Goal: Information Seeking & Learning: Learn about a topic

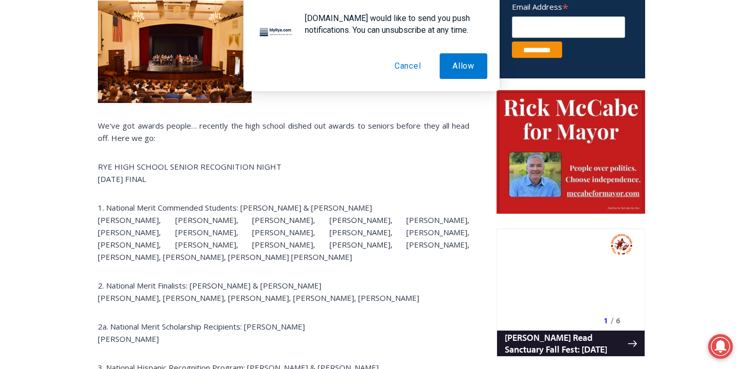
scroll to position [477, 0]
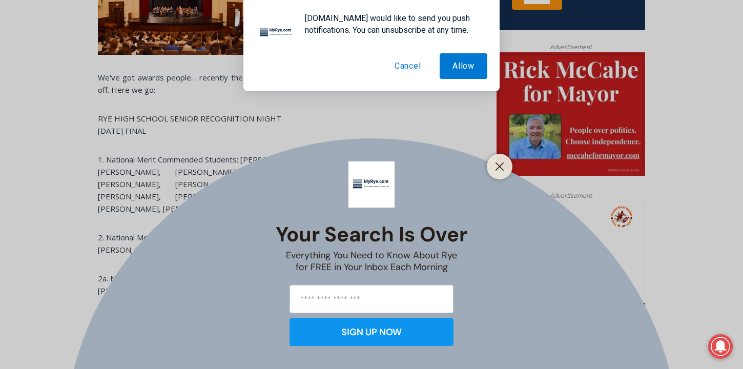
click at [81, 158] on div "Your Search is Over Everything You Need to Know About Rye for FREE in Your Inbo…" at bounding box center [371, 184] width 743 height 369
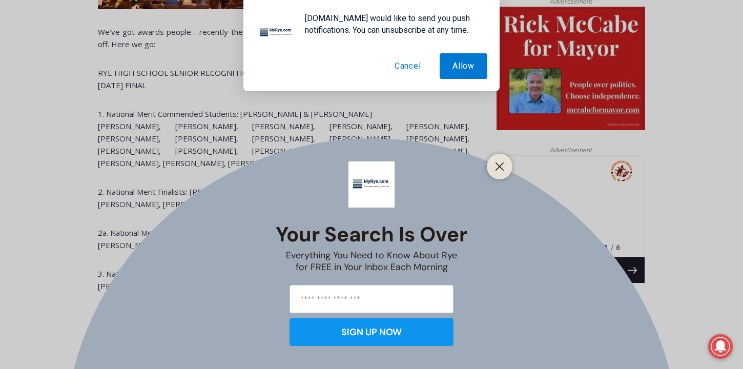
scroll to position [521, 0]
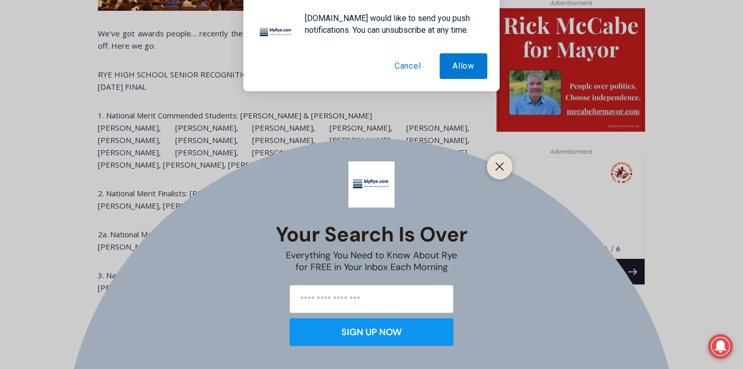
click at [404, 69] on button "Cancel" at bounding box center [407, 66] width 52 height 26
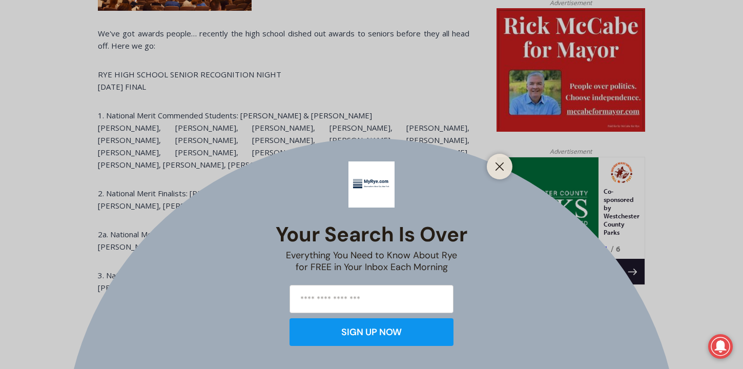
click at [507, 167] on div at bounding box center [499, 167] width 26 height 26
click at [504, 167] on button "Close" at bounding box center [499, 166] width 14 height 14
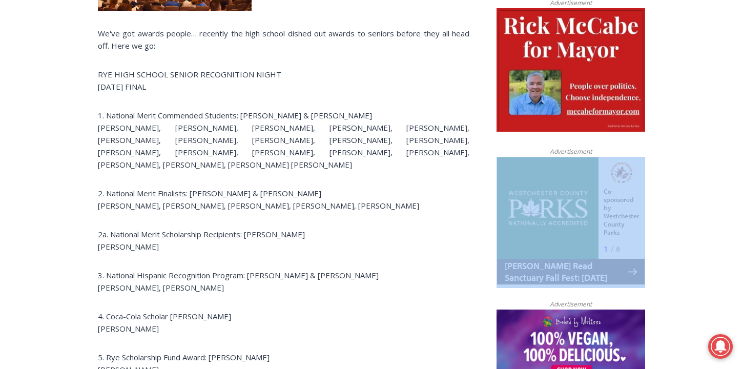
click at [504, 167] on broadstreet-zone "Advertisement" at bounding box center [570, 216] width 149 height 141
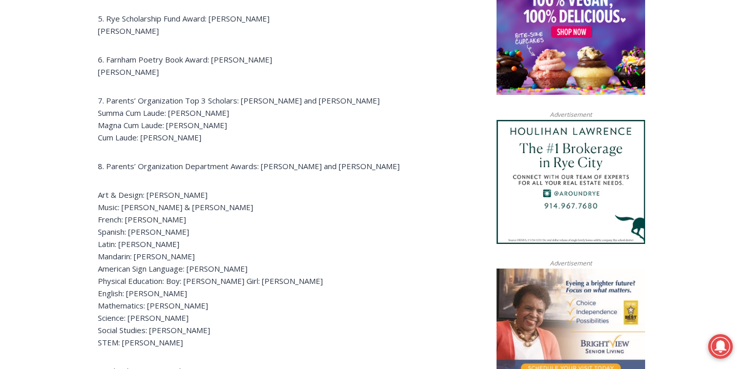
click at [402, 218] on p "Art & Design: [PERSON_NAME] Music: [PERSON_NAME] & [PERSON_NAME] French: [PERSO…" at bounding box center [283, 268] width 371 height 160
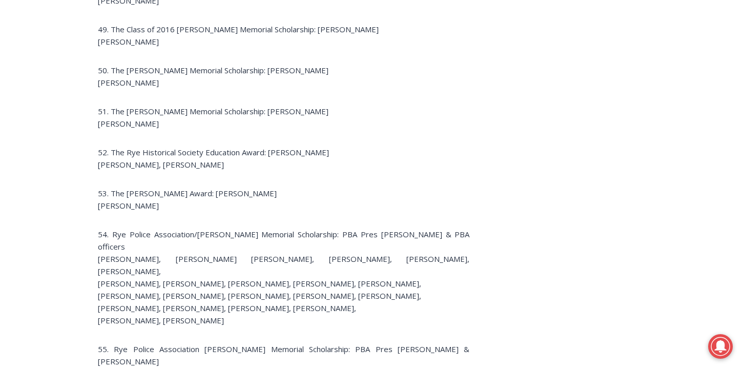
scroll to position [3182, 0]
